Goal: Task Accomplishment & Management: Manage account settings

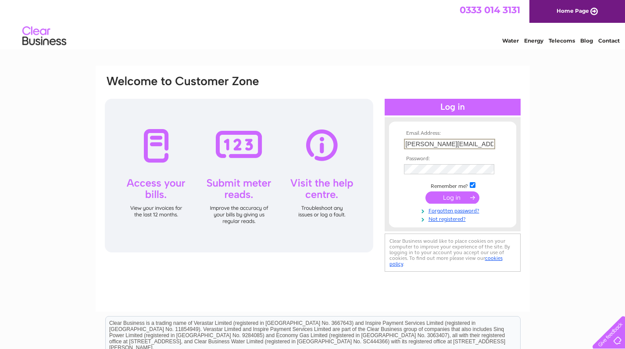
type input "[PERSON_NAME][EMAIL_ADDRESS][DOMAIN_NAME]"
click at [449, 195] on input "submit" at bounding box center [453, 196] width 54 height 12
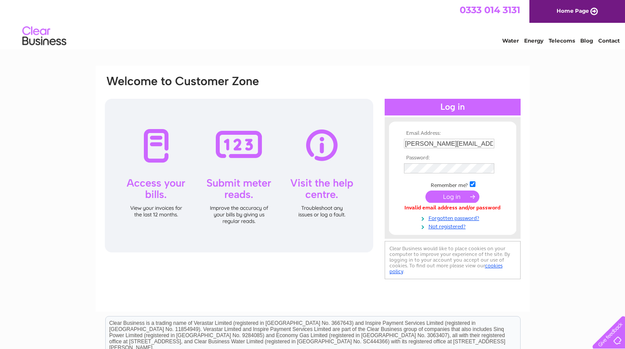
click at [470, 195] on input "submit" at bounding box center [453, 196] width 54 height 12
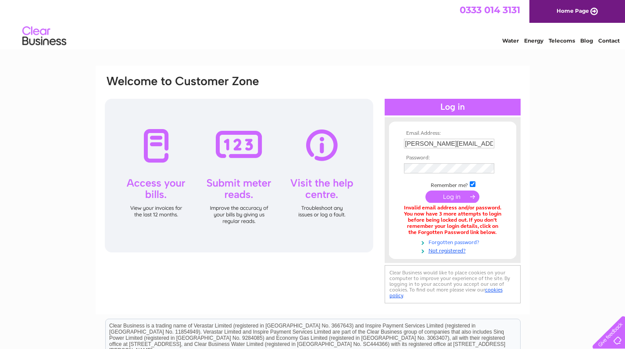
click at [454, 239] on link "Forgotten password?" at bounding box center [454, 241] width 100 height 8
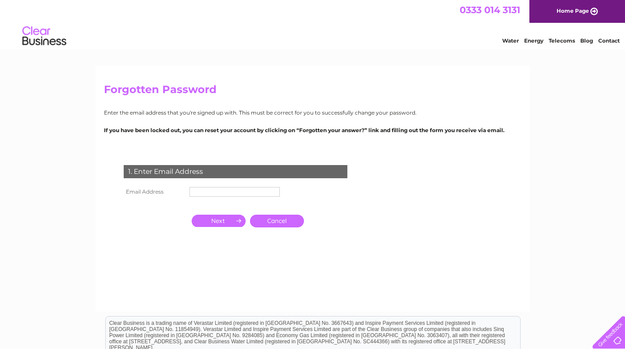
click at [205, 190] on input "text" at bounding box center [235, 192] width 90 height 10
type input "martin@alanstestcentre.co.uk"
click at [230, 224] on input "button" at bounding box center [219, 221] width 54 height 12
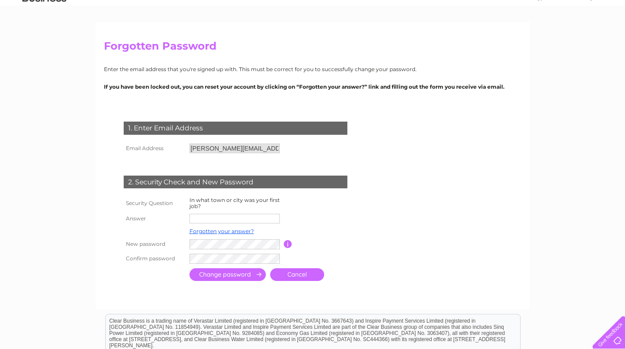
scroll to position [44, 0]
click at [237, 219] on input "text" at bounding box center [235, 218] width 91 height 11
type input "burton"
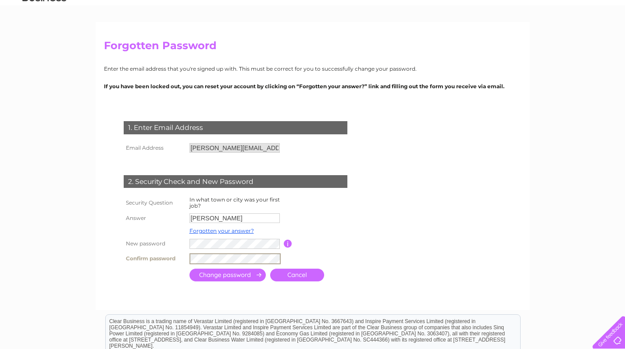
click at [244, 276] on input "submit" at bounding box center [228, 275] width 76 height 13
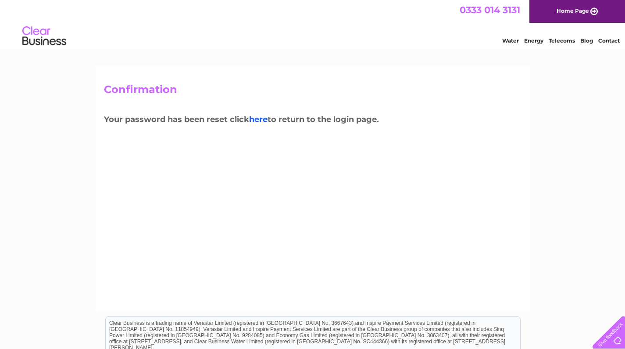
click at [260, 115] on link "here" at bounding box center [258, 120] width 18 height 10
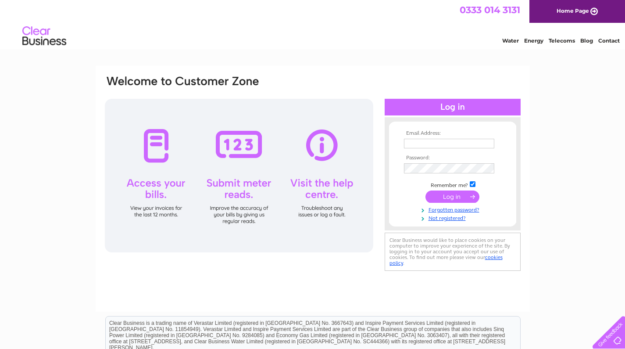
type input "[PERSON_NAME][EMAIL_ADDRESS][DOMAIN_NAME]"
click at [456, 197] on input "submit" at bounding box center [453, 197] width 54 height 12
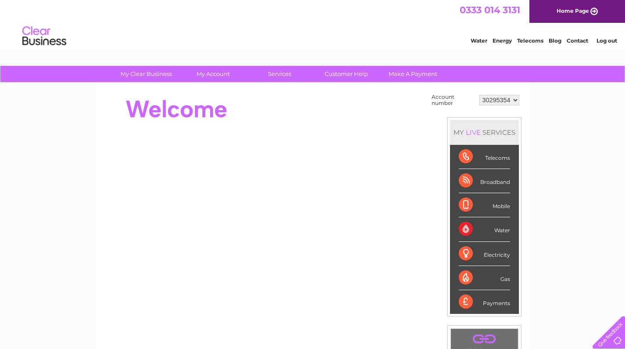
click at [497, 158] on div "Telecoms" at bounding box center [484, 157] width 51 height 24
click at [463, 157] on div "Telecoms" at bounding box center [484, 157] width 51 height 24
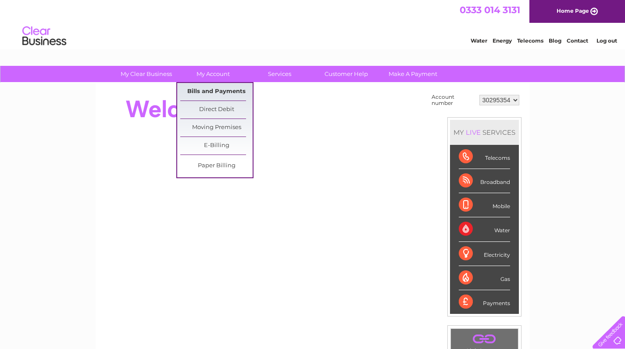
click at [215, 93] on link "Bills and Payments" at bounding box center [216, 92] width 72 height 18
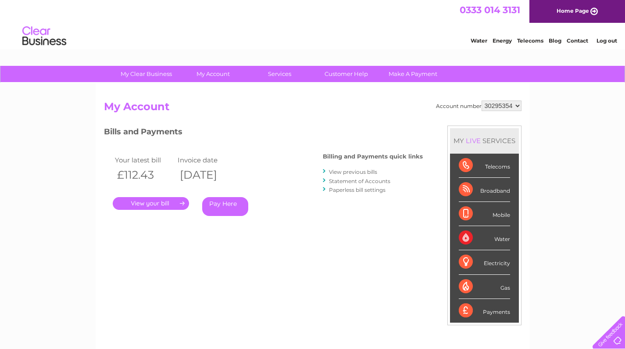
click at [181, 200] on link "." at bounding box center [151, 203] width 76 height 13
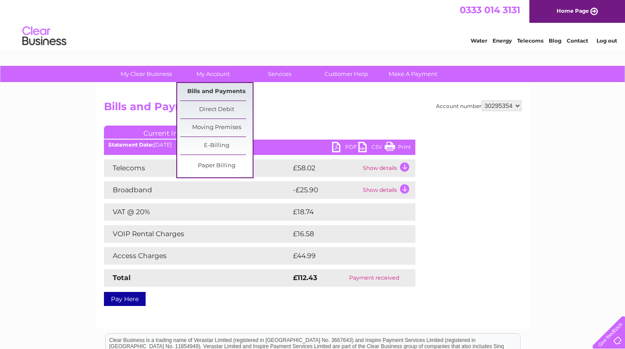
click at [219, 90] on link "Bills and Payments" at bounding box center [216, 92] width 72 height 18
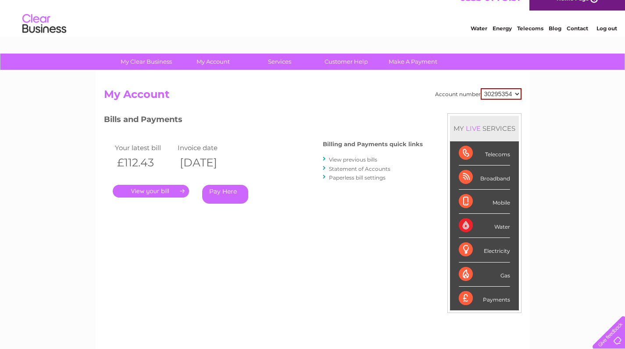
scroll to position [14, 0]
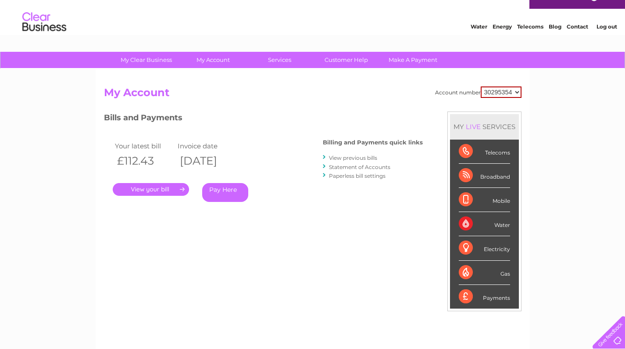
click at [225, 155] on th "[DATE]" at bounding box center [207, 161] width 63 height 18
click at [231, 161] on th "09/09/2025" at bounding box center [207, 161] width 63 height 18
click at [370, 157] on link "View previous bills" at bounding box center [353, 157] width 48 height 7
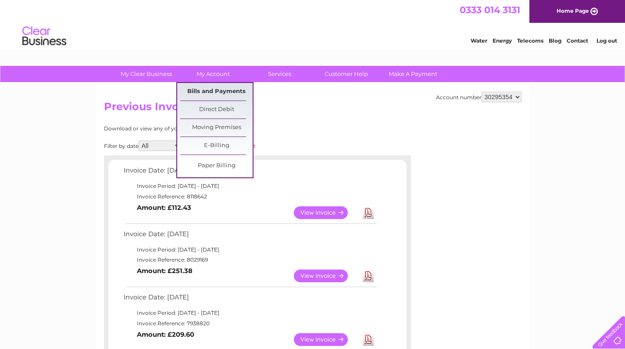
click at [220, 87] on link "Bills and Payments" at bounding box center [216, 92] width 72 height 18
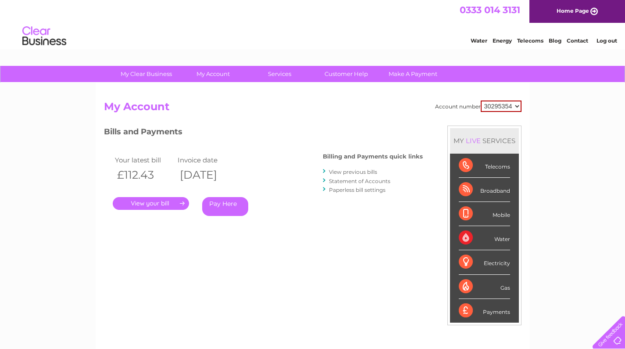
click at [163, 200] on link "." at bounding box center [151, 203] width 76 height 13
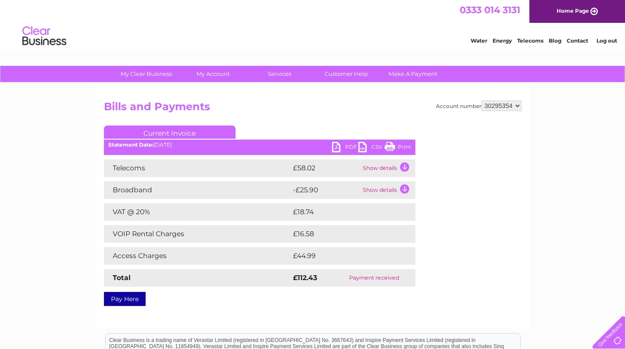
click at [405, 167] on td "Show details" at bounding box center [388, 168] width 55 height 18
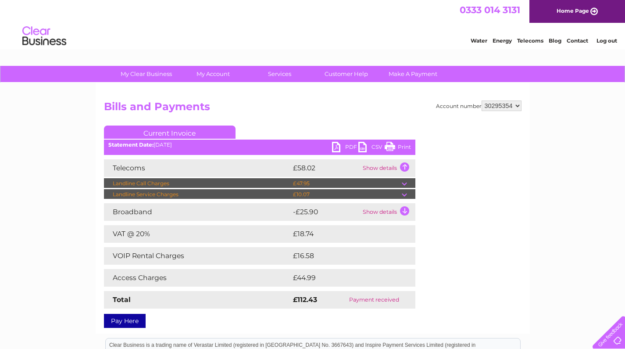
click at [406, 181] on td at bounding box center [409, 183] width 14 height 11
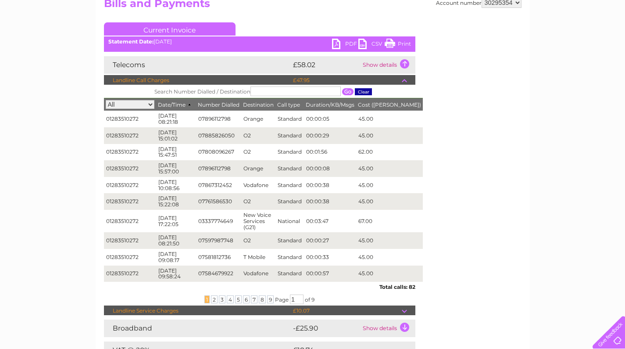
scroll to position [114, 0]
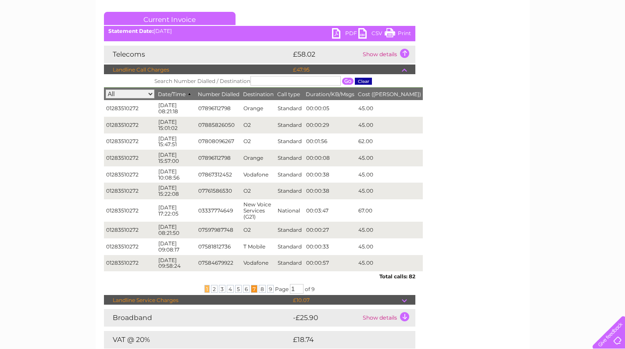
click at [256, 285] on span "7" at bounding box center [254, 289] width 7 height 8
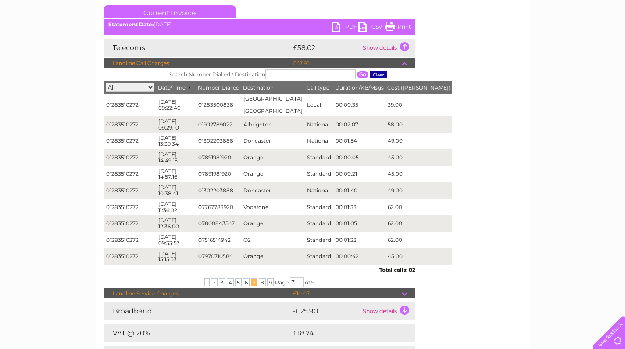
scroll to position [120, 0]
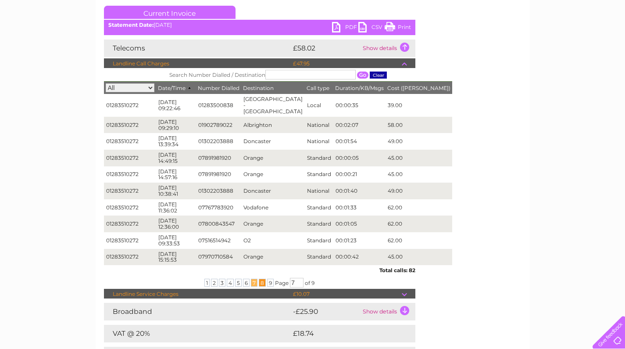
click at [262, 279] on span "8" at bounding box center [262, 283] width 7 height 8
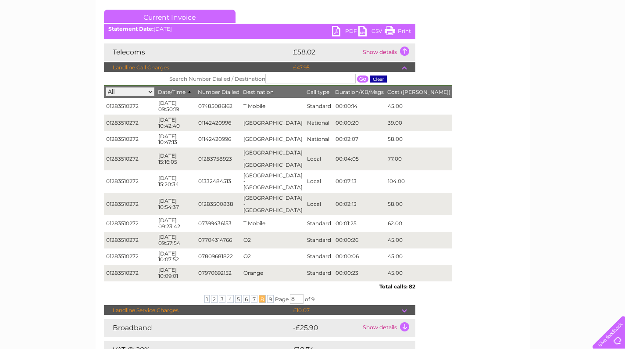
scroll to position [115, 0]
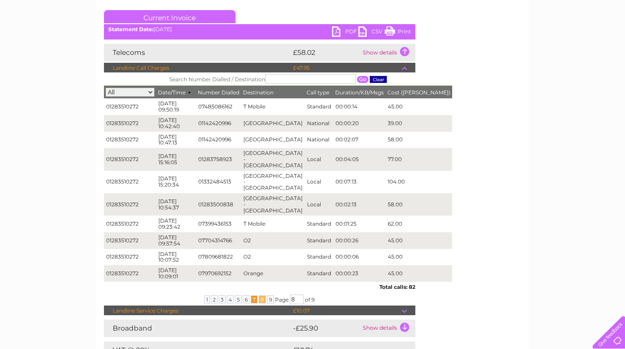
click at [254, 295] on span "7" at bounding box center [254, 299] width 7 height 8
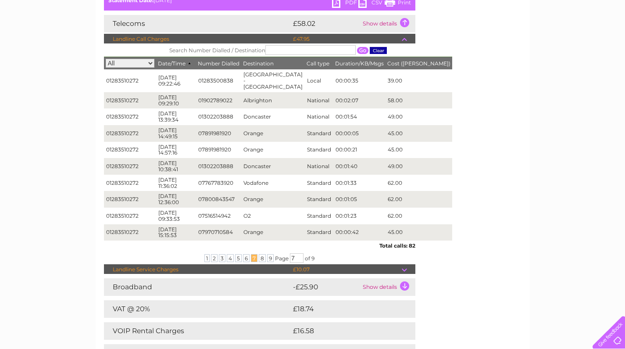
scroll to position [145, 0]
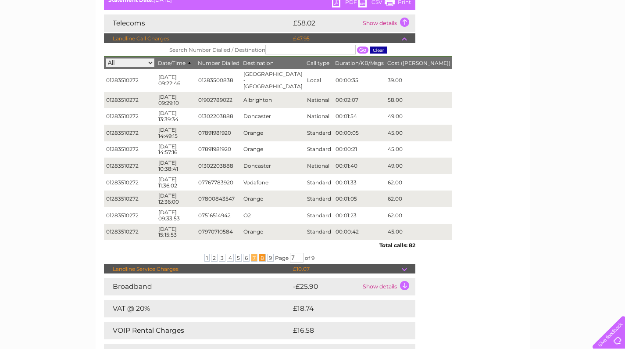
click at [260, 254] on span "8" at bounding box center [262, 258] width 7 height 8
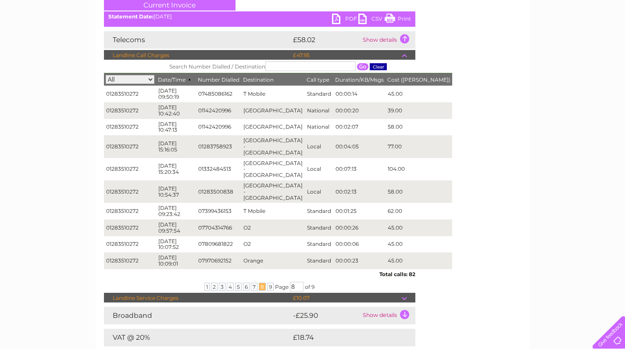
scroll to position [128, 0]
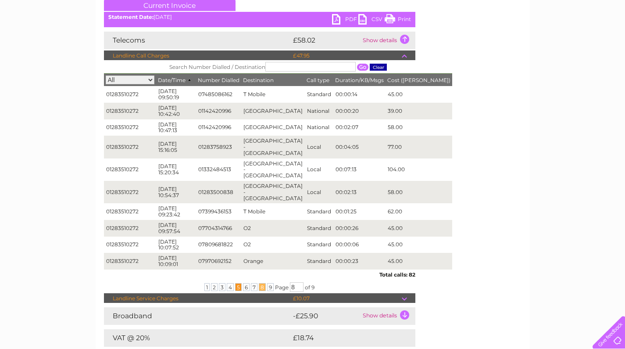
click at [238, 283] on span "5" at bounding box center [238, 287] width 7 height 8
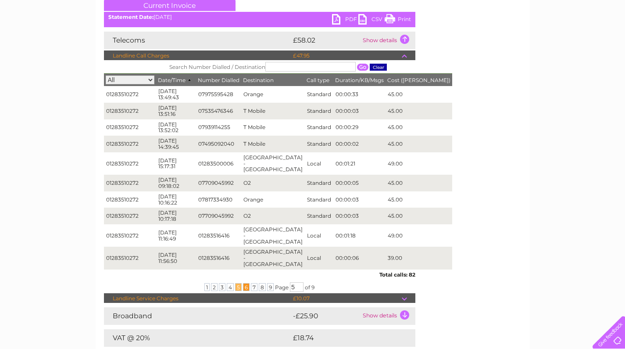
click at [244, 283] on span "6" at bounding box center [246, 287] width 7 height 8
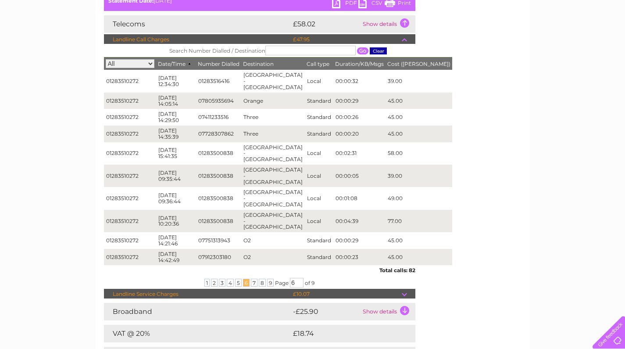
scroll to position [148, 0]
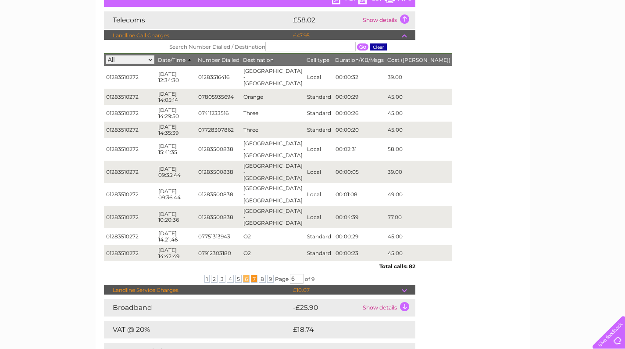
click at [255, 275] on span "7" at bounding box center [254, 279] width 7 height 8
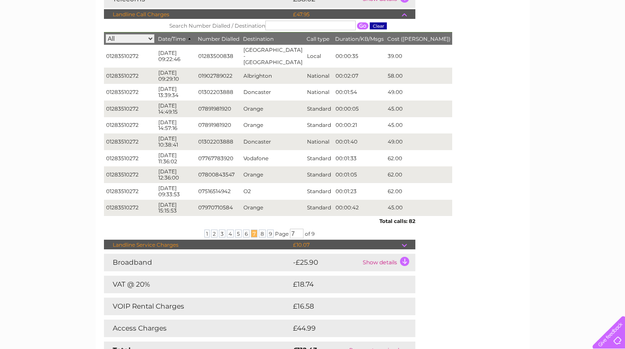
scroll to position [169, 0]
click at [261, 229] on span "8" at bounding box center [262, 233] width 7 height 8
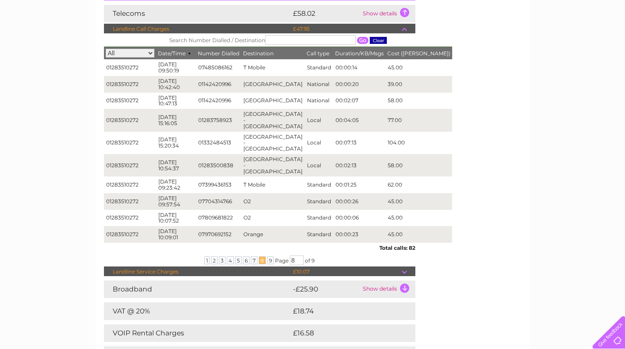
scroll to position [155, 0]
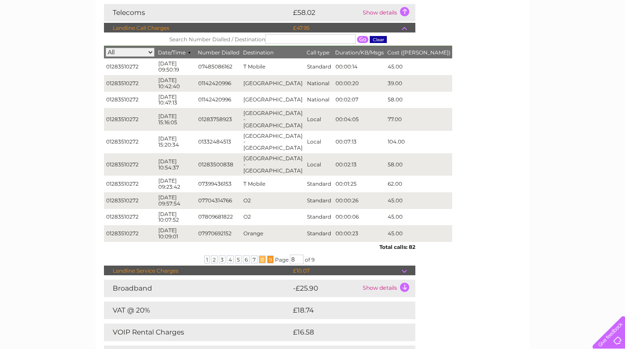
click at [270, 255] on span "9" at bounding box center [270, 259] width 7 height 8
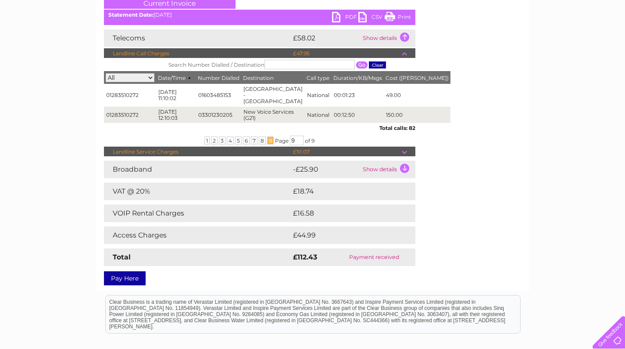
scroll to position [129, 0]
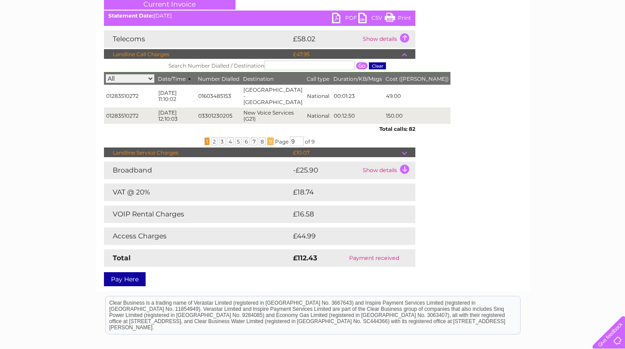
click at [205, 137] on span "1" at bounding box center [207, 141] width 5 height 8
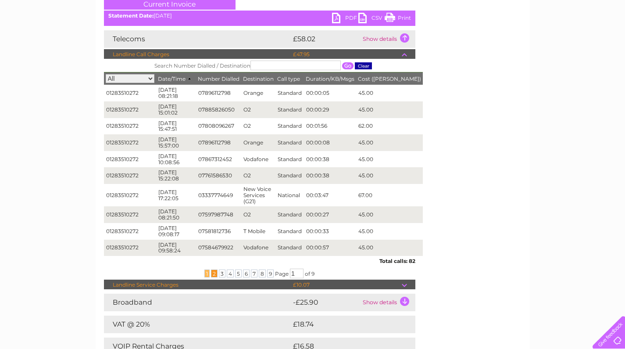
click at [215, 269] on span "2" at bounding box center [214, 273] width 7 height 8
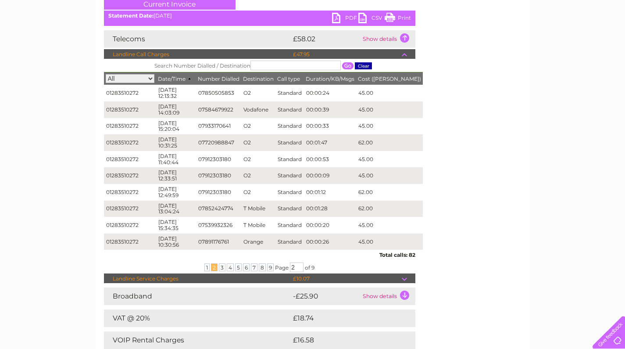
click at [221, 263] on span "3" at bounding box center [222, 267] width 7 height 8
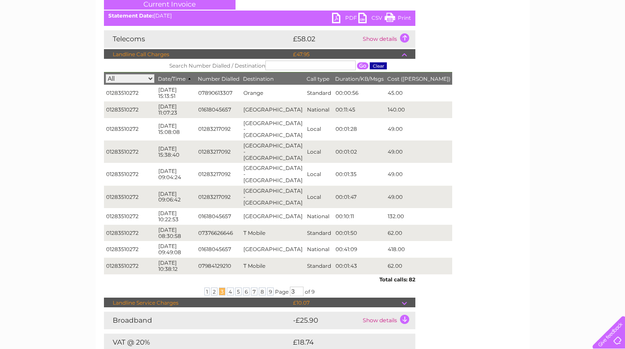
click at [229, 287] on span "4" at bounding box center [230, 291] width 7 height 8
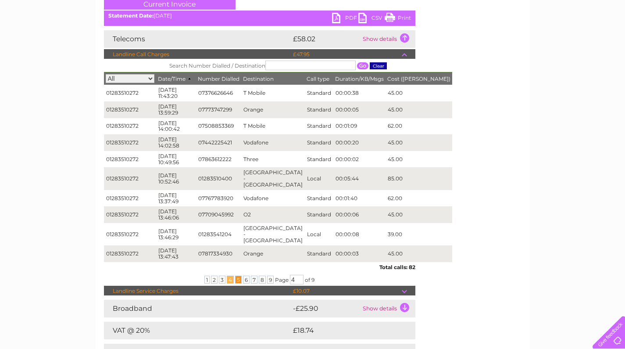
click at [236, 276] on span "5" at bounding box center [238, 280] width 7 height 8
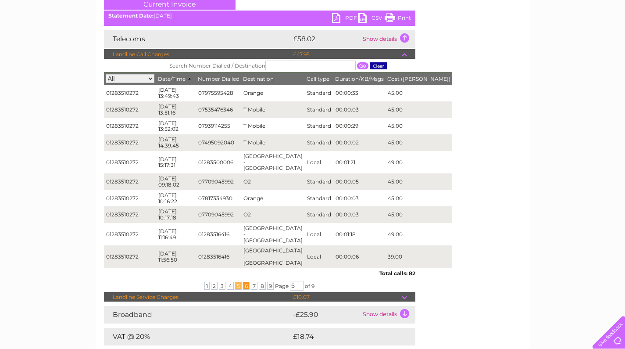
click at [245, 282] on span "6" at bounding box center [246, 286] width 7 height 8
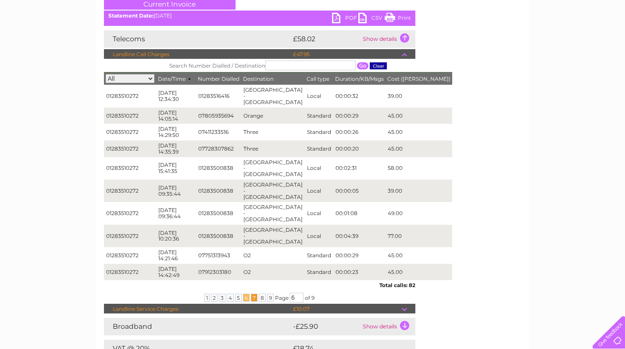
click at [252, 294] on span "7" at bounding box center [254, 298] width 7 height 8
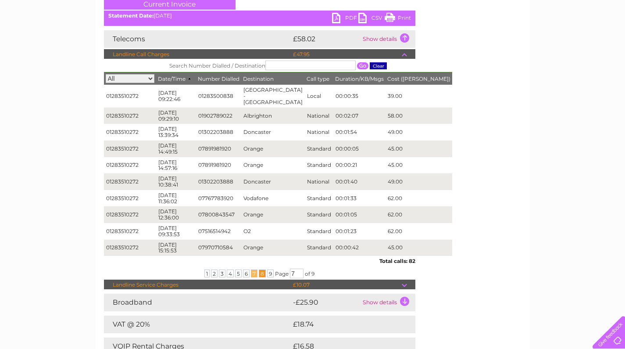
click at [261, 269] on span "8" at bounding box center [262, 273] width 7 height 8
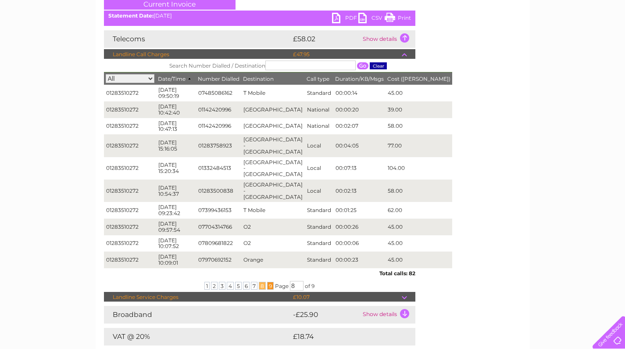
click at [269, 282] on span "9" at bounding box center [270, 286] width 7 height 8
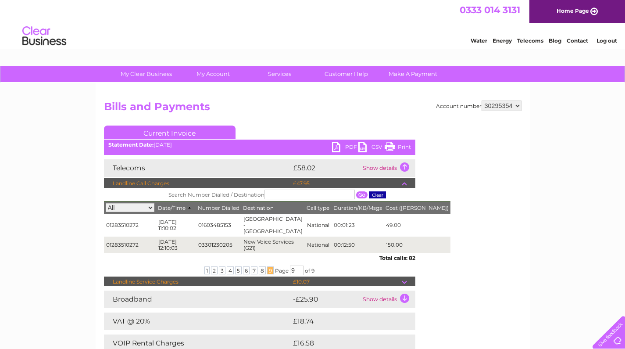
scroll to position [0, 0]
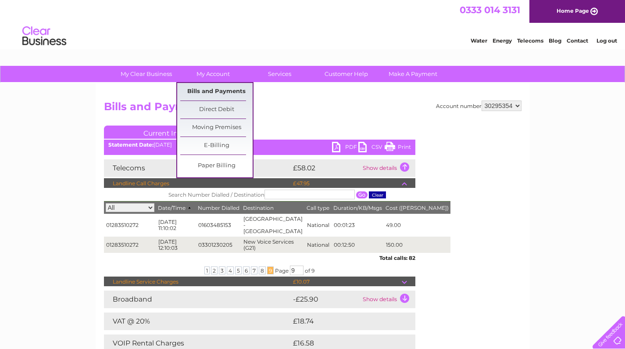
click at [226, 93] on link "Bills and Payments" at bounding box center [216, 92] width 72 height 18
